Goal: Go to known website: Access a specific website the user already knows

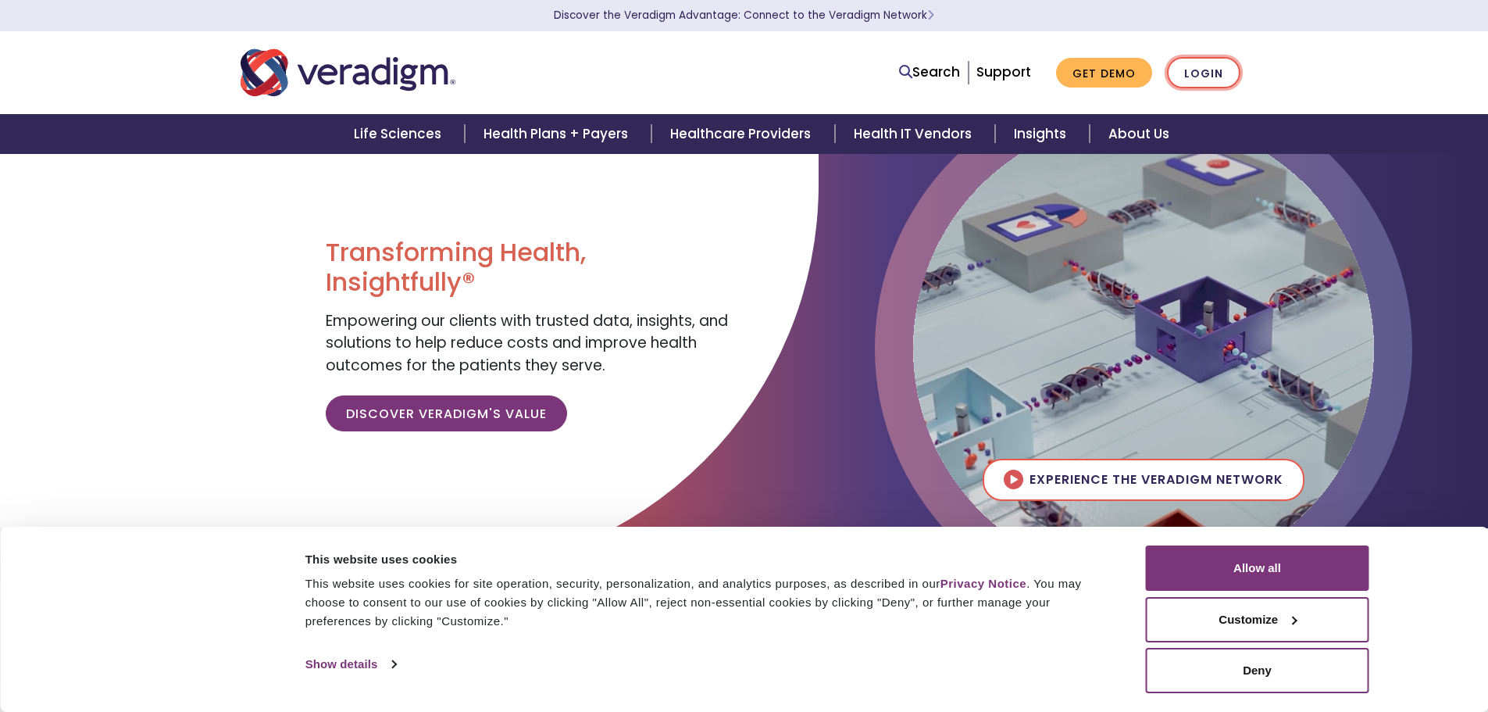
click at [1198, 73] on link "Login" at bounding box center [1203, 73] width 73 height 32
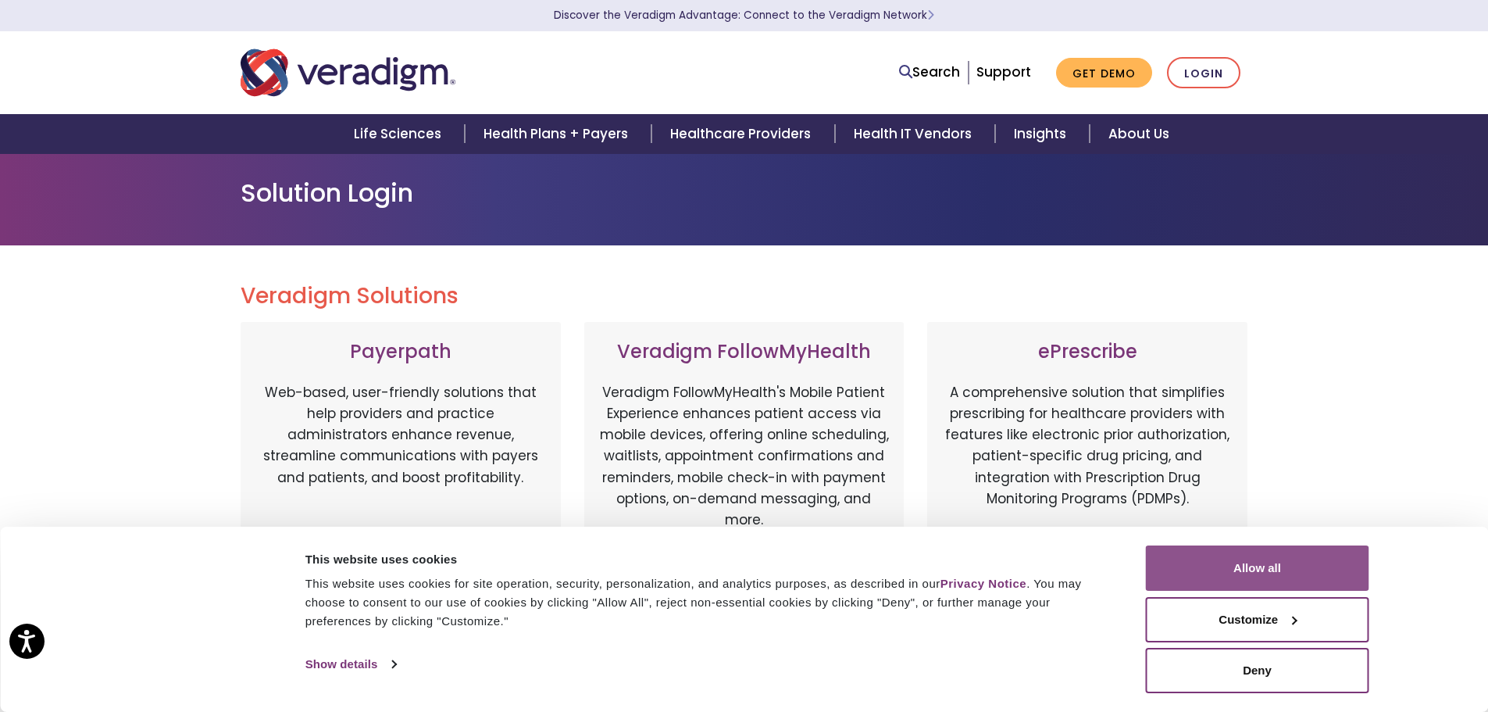
click at [1288, 575] on button "Allow all" at bounding box center [1257, 567] width 223 height 45
